Goal: Navigation & Orientation: Find specific page/section

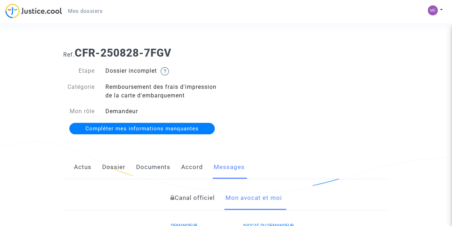
click at [202, 196] on link "Canal officiel" at bounding box center [193, 198] width 44 height 24
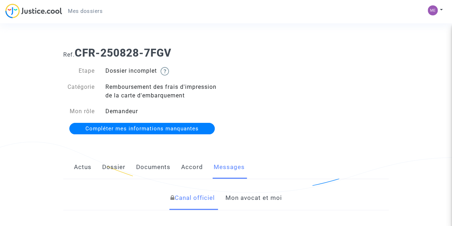
click at [263, 201] on link "Mon avocat et moi" at bounding box center [254, 198] width 57 height 24
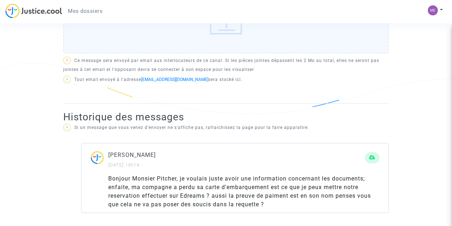
scroll to position [347, 0]
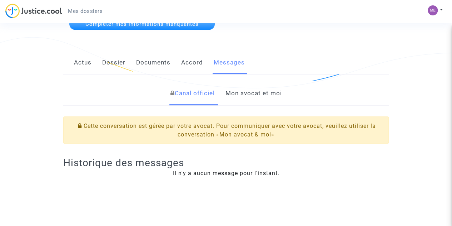
scroll to position [104, 0]
click at [250, 93] on link "Mon avocat et moi" at bounding box center [254, 94] width 57 height 24
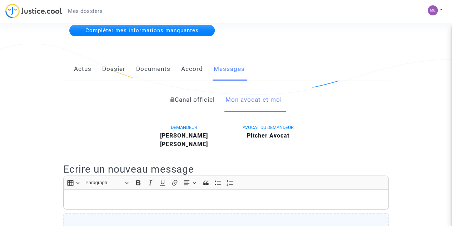
scroll to position [89, 0]
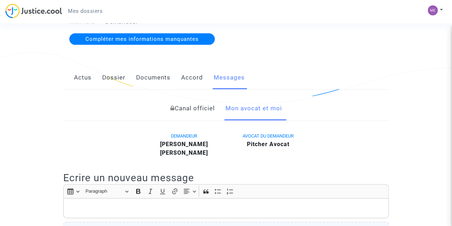
click at [206, 108] on link "Canal officiel" at bounding box center [193, 109] width 44 height 24
